Goal: Task Accomplishment & Management: Manage account settings

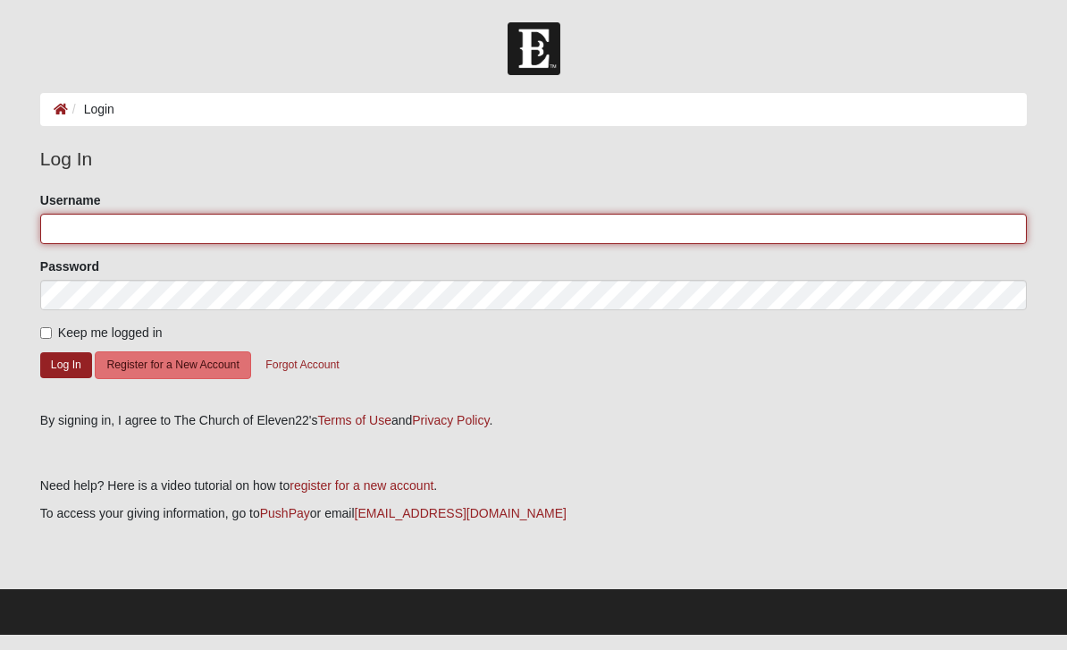
click at [266, 229] on input "Username" at bounding box center [533, 229] width 986 height 30
type input "[EMAIL_ADDRESS][DOMAIN_NAME]"
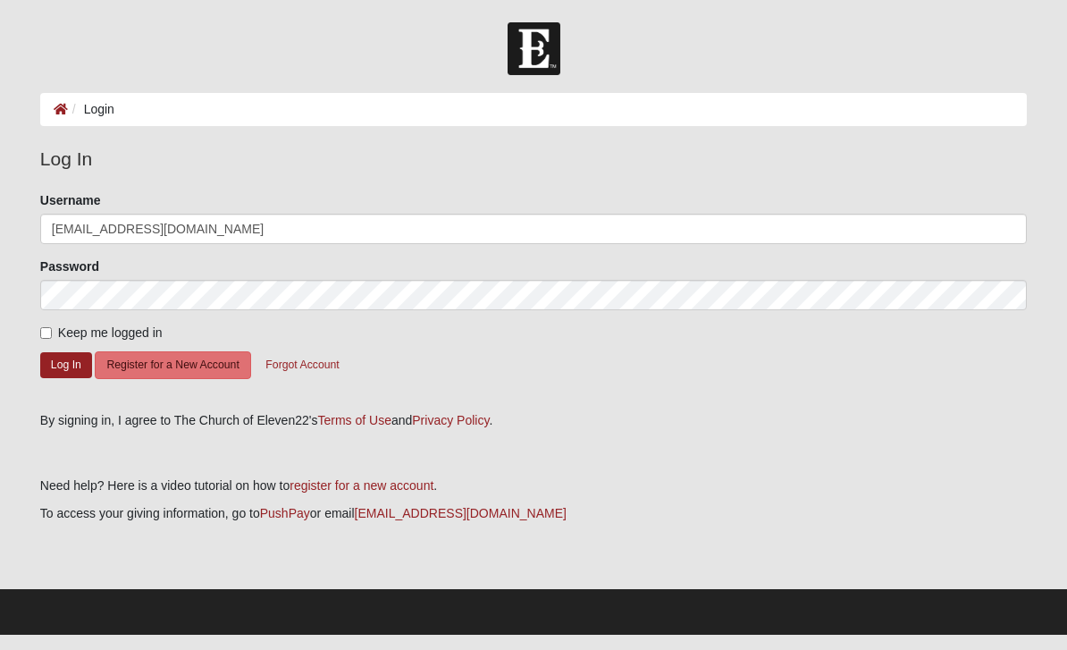
click at [65, 364] on button "Log In" at bounding box center [66, 365] width 52 height 26
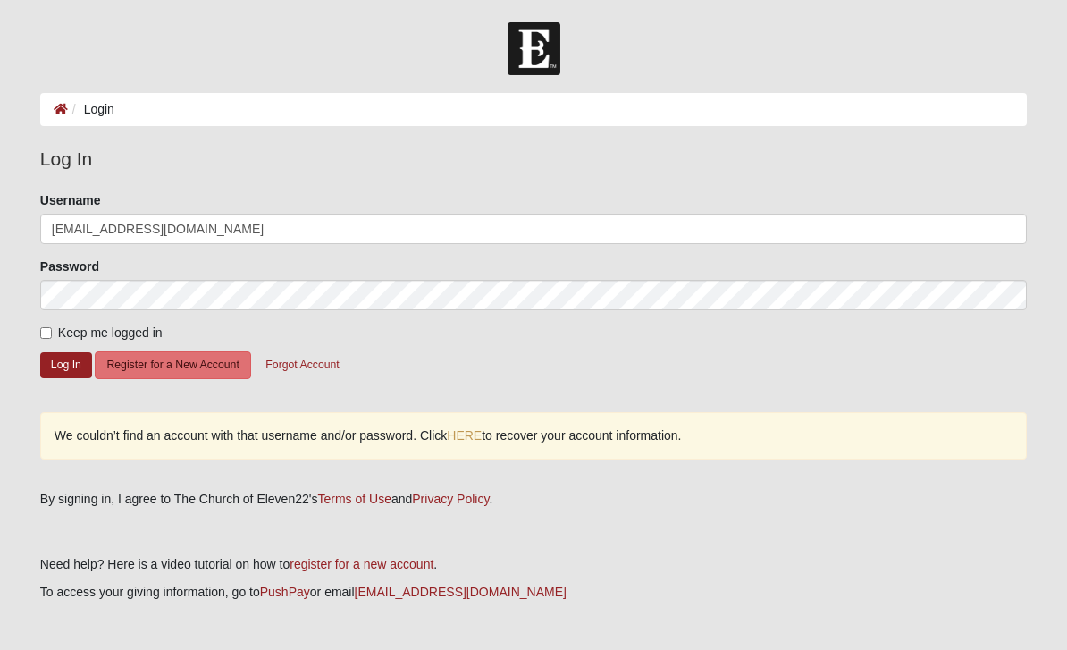
click at [46, 333] on input "Keep me logged in" at bounding box center [46, 333] width 12 height 12
checkbox input "true"
click at [61, 366] on button "Log In" at bounding box center [66, 365] width 52 height 26
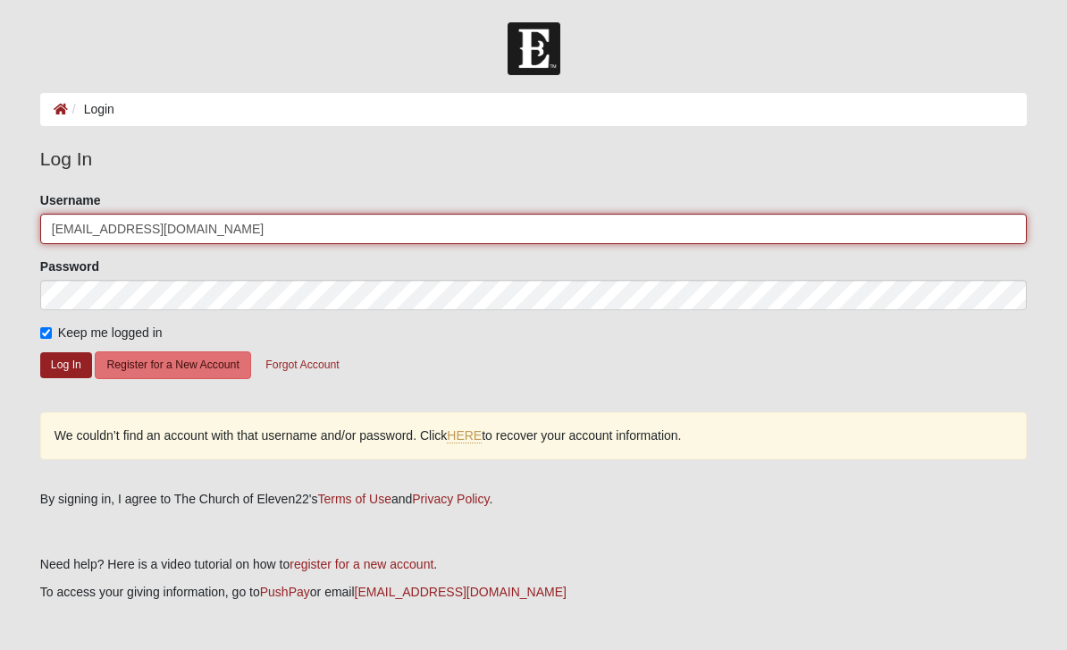
drag, startPoint x: 111, startPoint y: 222, endPoint x: 0, endPoint y: 223, distance: 110.8
click at [0, 223] on form "Log In Login Login Error Log In Please correct the following: Username herrerab…" at bounding box center [533, 367] width 1067 height 691
type input "Bscott.herrera@gmail.com"
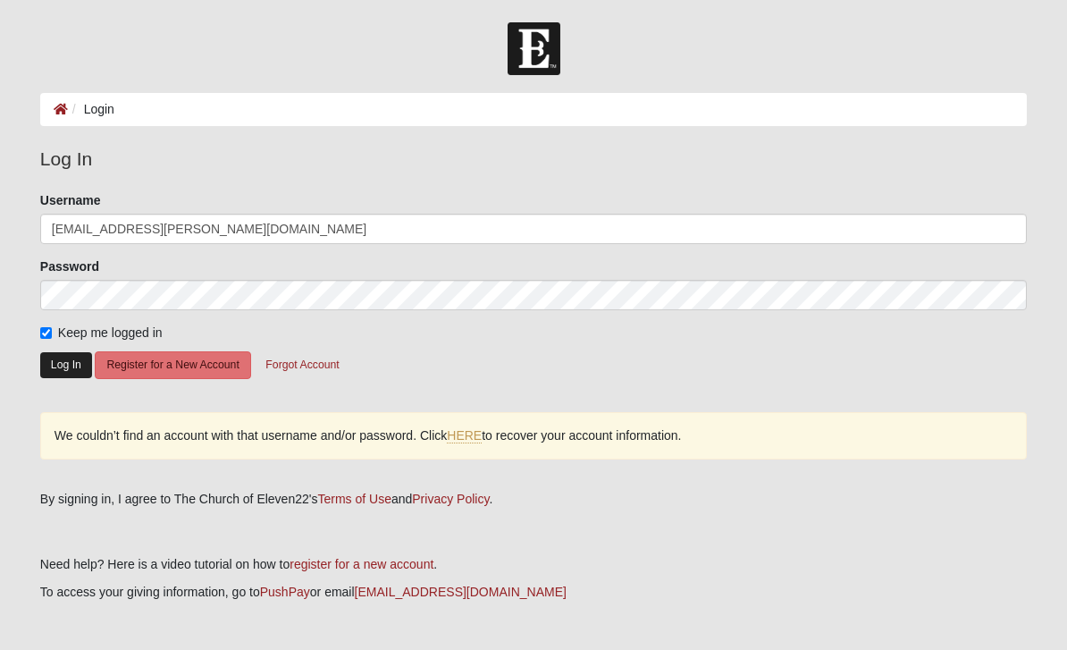
click at [52, 362] on button "Log In" at bounding box center [66, 365] width 52 height 26
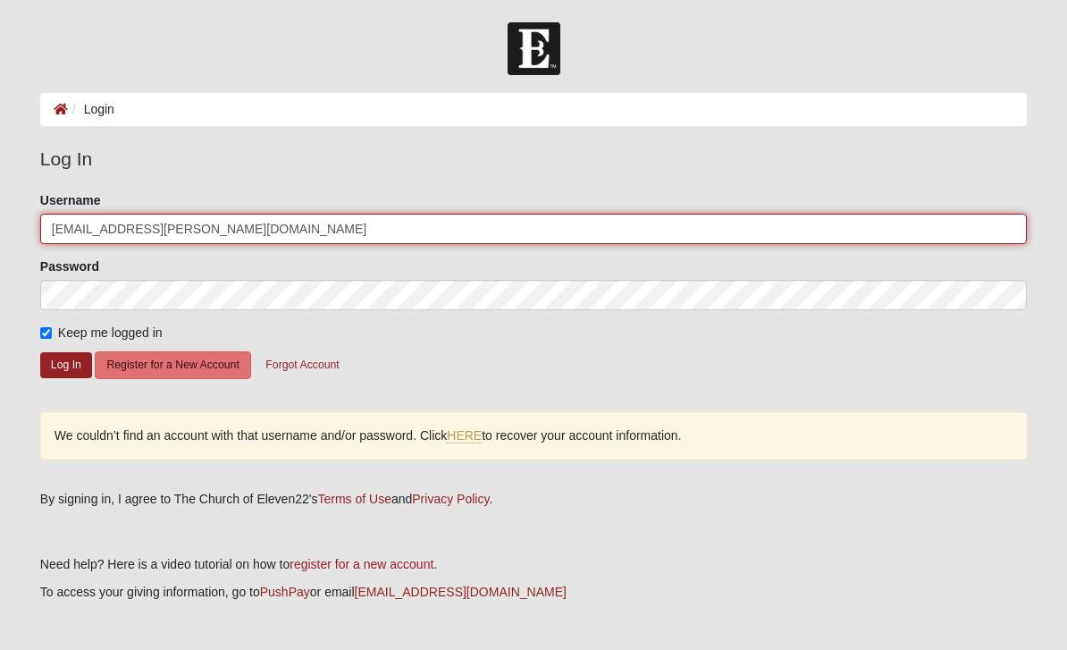
drag, startPoint x: 89, startPoint y: 227, endPoint x: 0, endPoint y: 231, distance: 89.4
click at [0, 231] on form "Log In Login Login Error Log In Please correct the following: Username Bscott.h…" at bounding box center [533, 367] width 1067 height 691
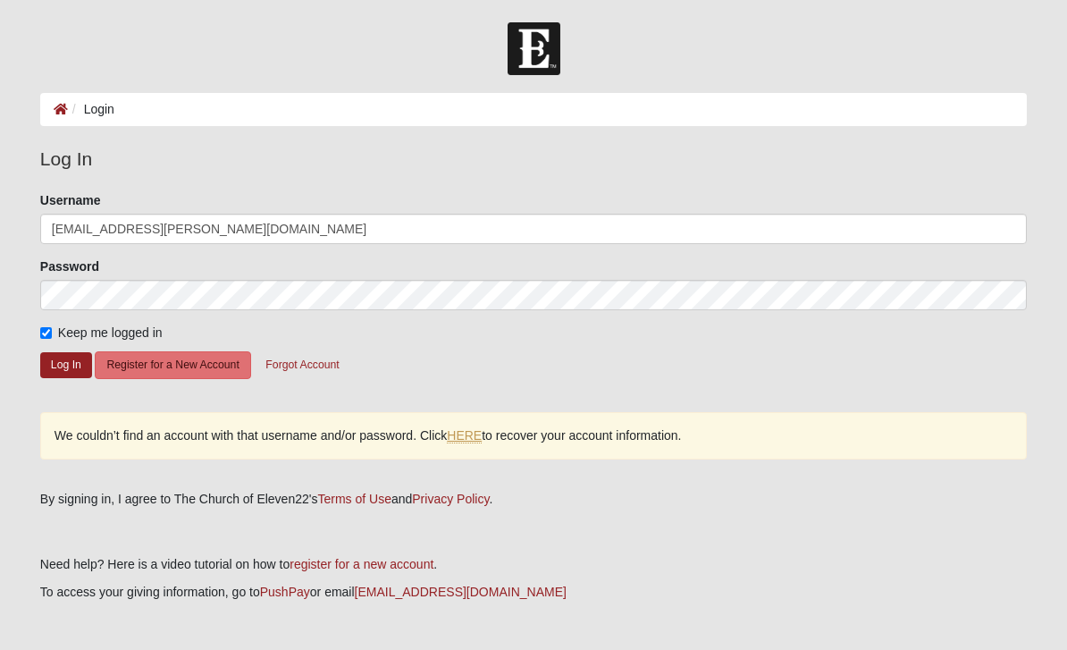
click at [482, 436] on link "HERE" at bounding box center [464, 435] width 35 height 15
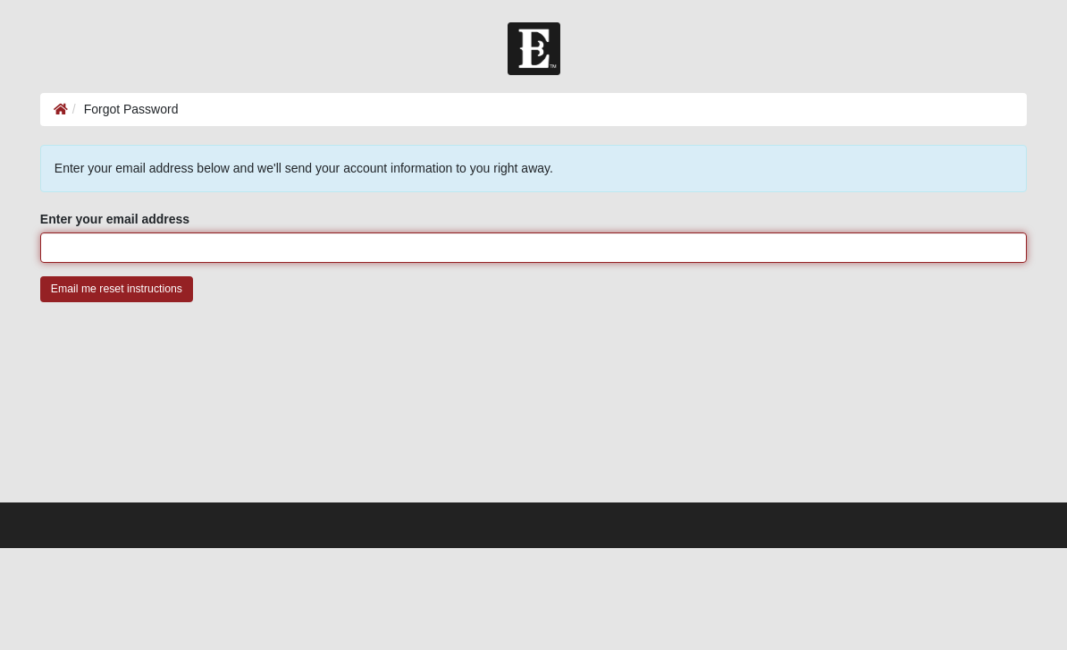
click at [195, 253] on input "Enter your email address" at bounding box center [533, 247] width 986 height 30
type input "[EMAIL_ADDRESS][DOMAIN_NAME]"
click at [116, 289] on input "Email me reset instructions" at bounding box center [116, 289] width 153 height 26
